Goal: Information Seeking & Learning: Learn about a topic

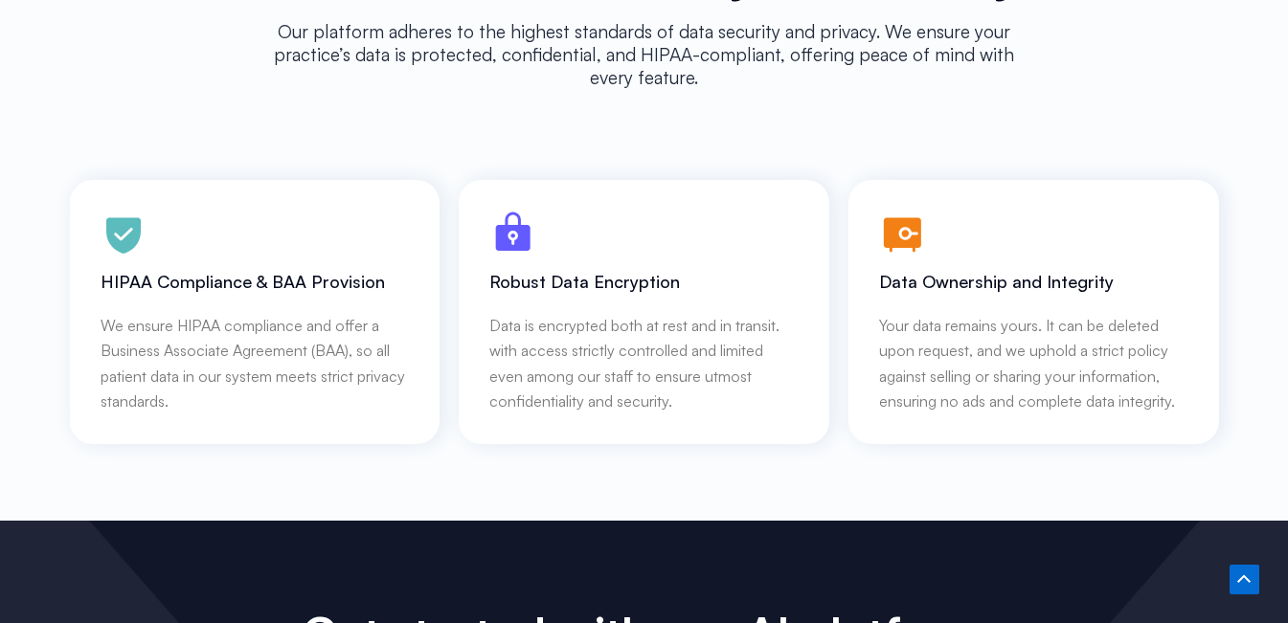
scroll to position [8658, 0]
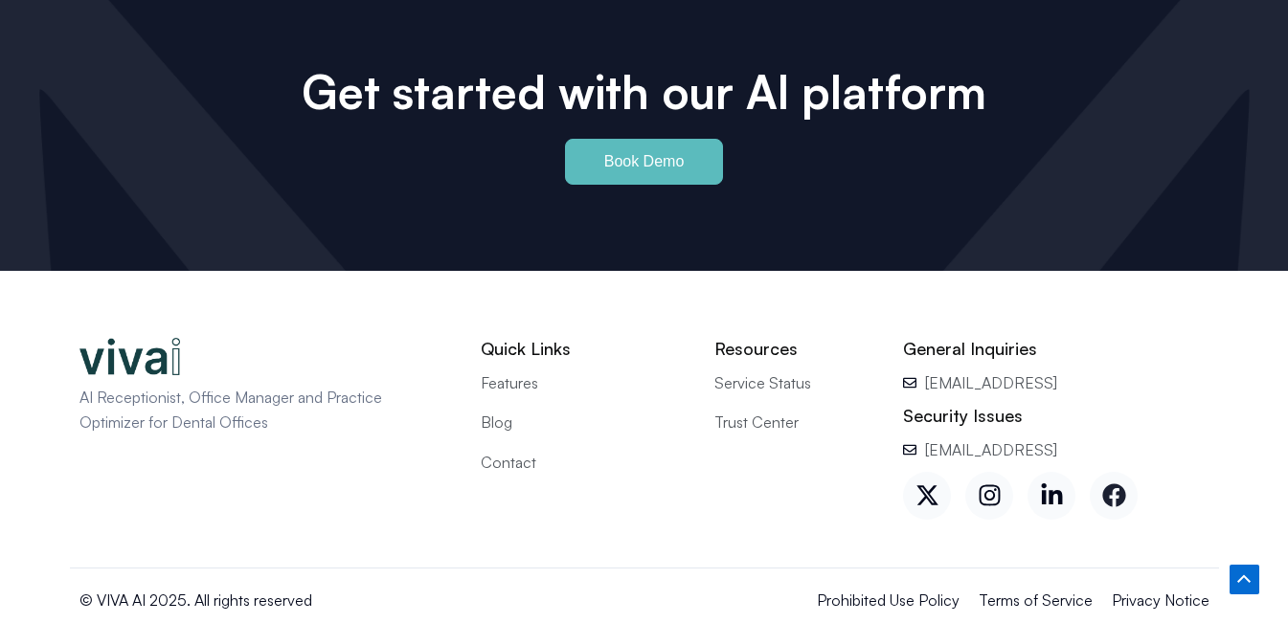
click at [1109, 485] on icon at bounding box center [1113, 496] width 23 height 23
click at [1038, 588] on span "Terms of Service" at bounding box center [1036, 600] width 114 height 25
click at [1151, 588] on span "Privacy Notice" at bounding box center [1161, 600] width 98 height 25
click at [502, 450] on span "Contact" at bounding box center [509, 462] width 56 height 25
click at [506, 410] on span "Blog" at bounding box center [497, 422] width 32 height 25
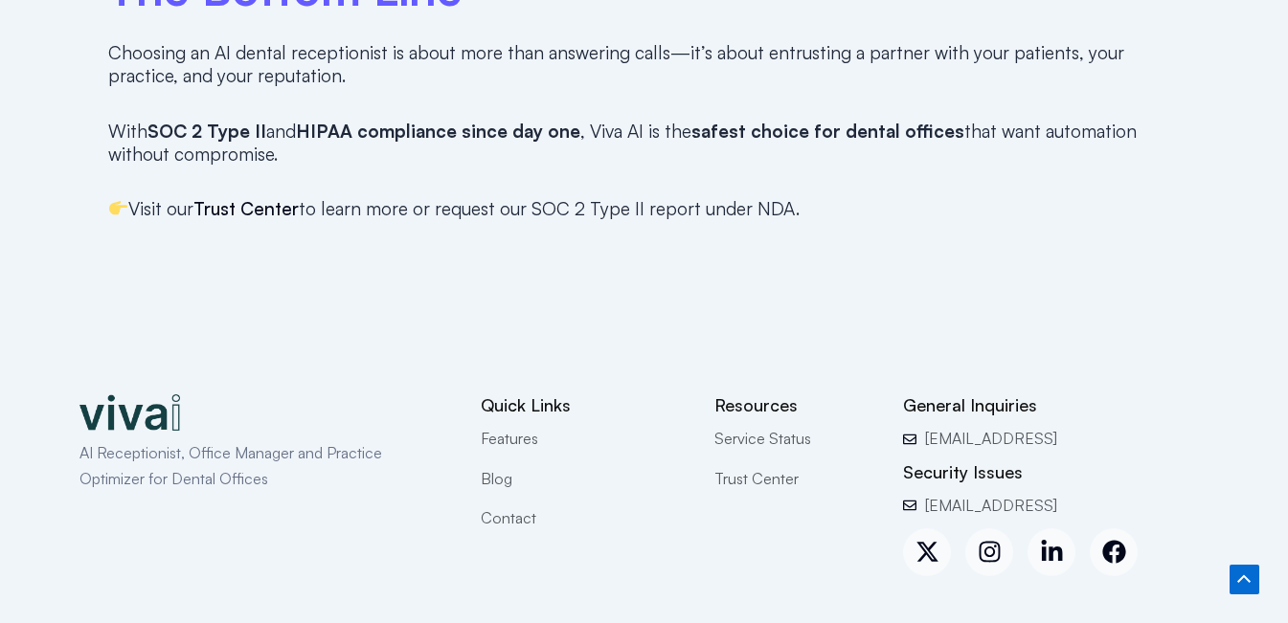
scroll to position [3121, 0]
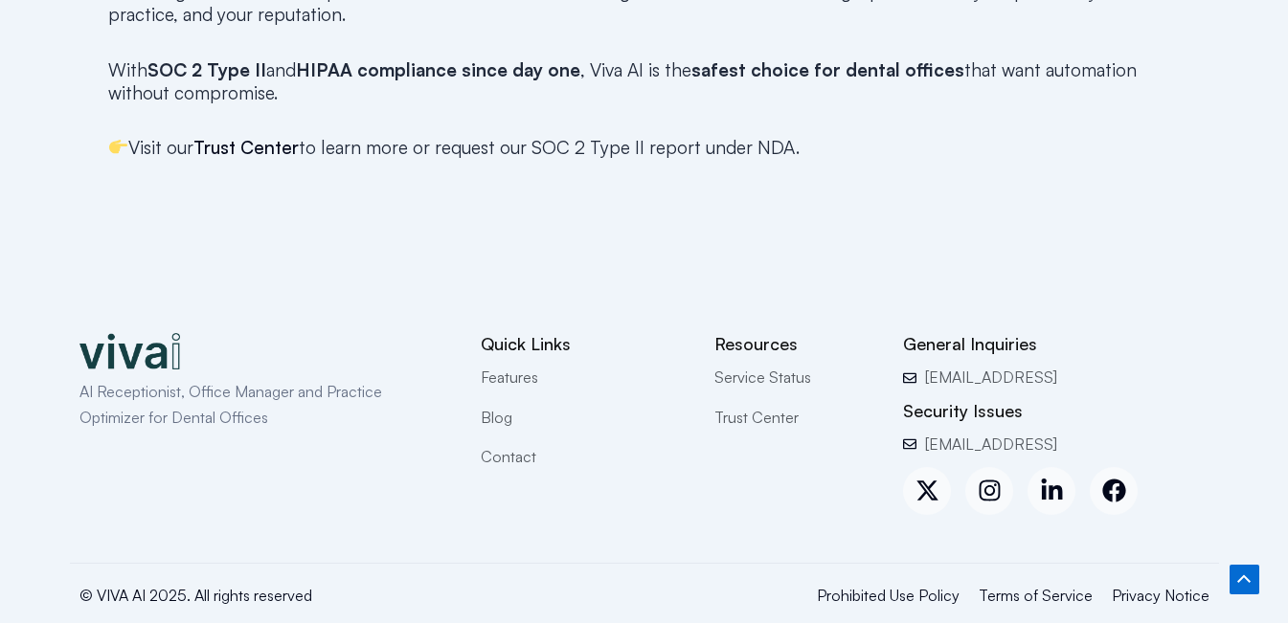
drag, startPoint x: 1294, startPoint y: 96, endPoint x: 1231, endPoint y: 610, distance: 518.2
